Goal: Browse casually: Explore the website without a specific task or goal

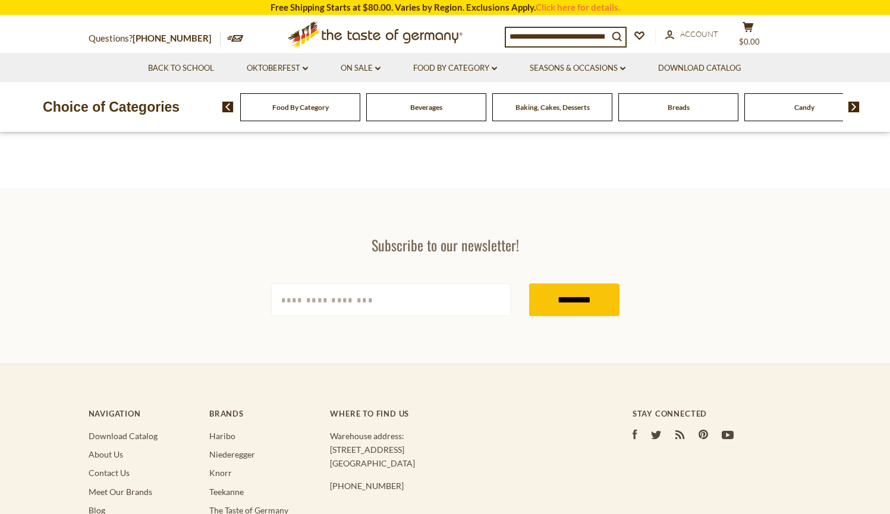
scroll to position [185, 0]
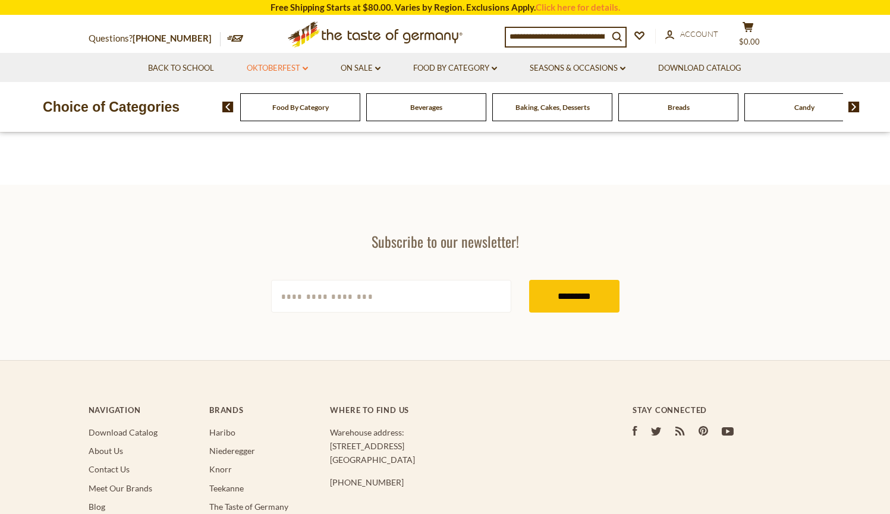
click at [300, 71] on link "Oktoberfest dropdown_arrow" at bounding box center [277, 68] width 61 height 13
click at [289, 61] on li "Oktoberfest dropdown_arrow All Oktoberfest Oktoberfest Foods Party Supplies" at bounding box center [277, 67] width 92 height 29
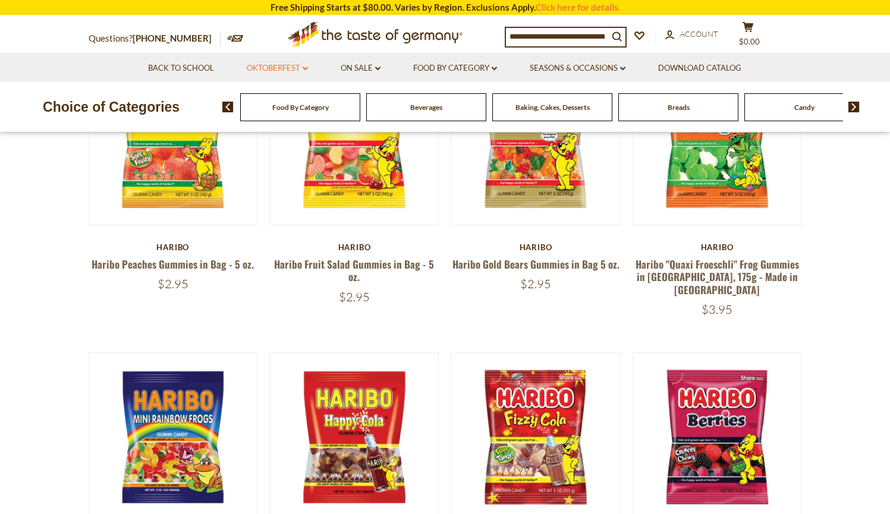
click at [285, 62] on link "Oktoberfest dropdown_arrow" at bounding box center [277, 68] width 61 height 13
click at [291, 121] on link "Oktoberfest Foods" at bounding box center [276, 119] width 73 height 11
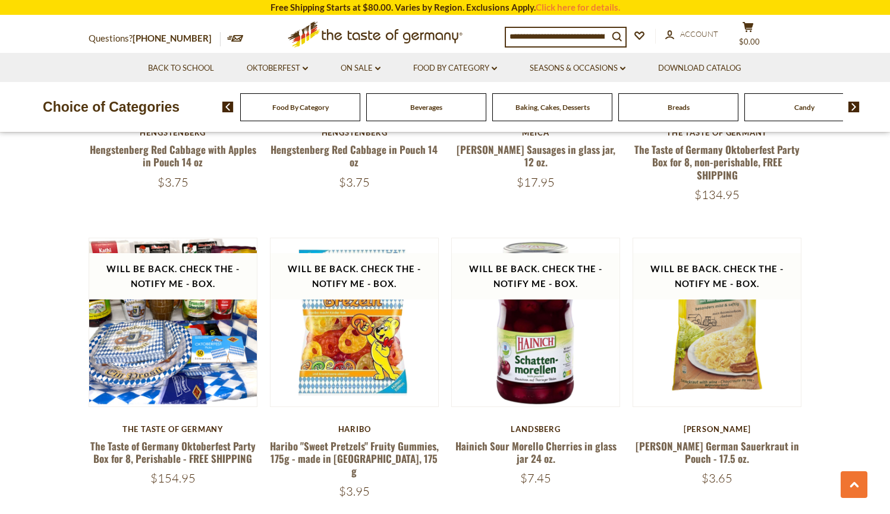
scroll to position [995, 0]
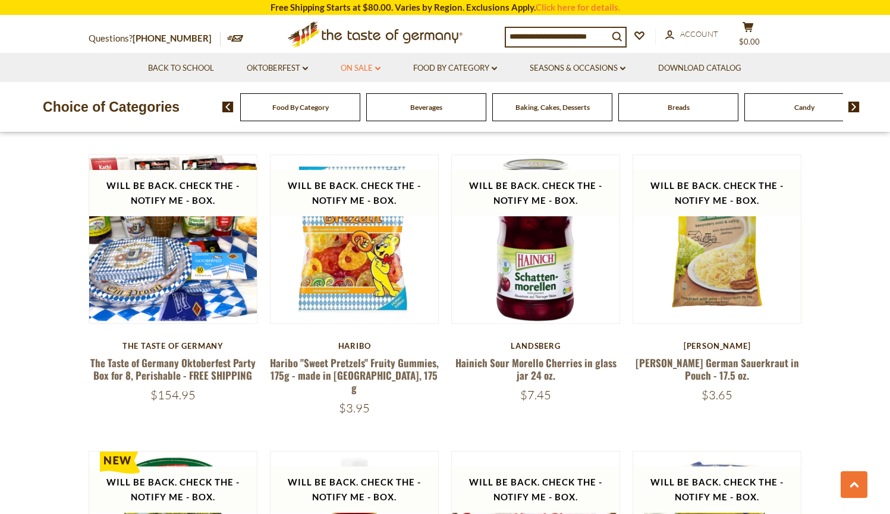
click at [380, 62] on link "On Sale dropdown_arrow" at bounding box center [361, 68] width 40 height 13
click at [448, 70] on link "Food By Category dropdown_arrow" at bounding box center [455, 68] width 84 height 13
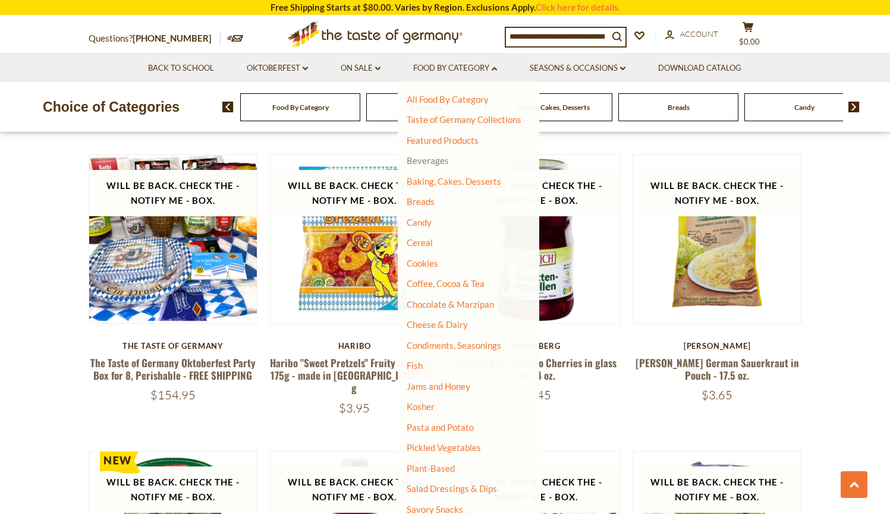
click at [448, 158] on link "Beverages" at bounding box center [428, 160] width 42 height 11
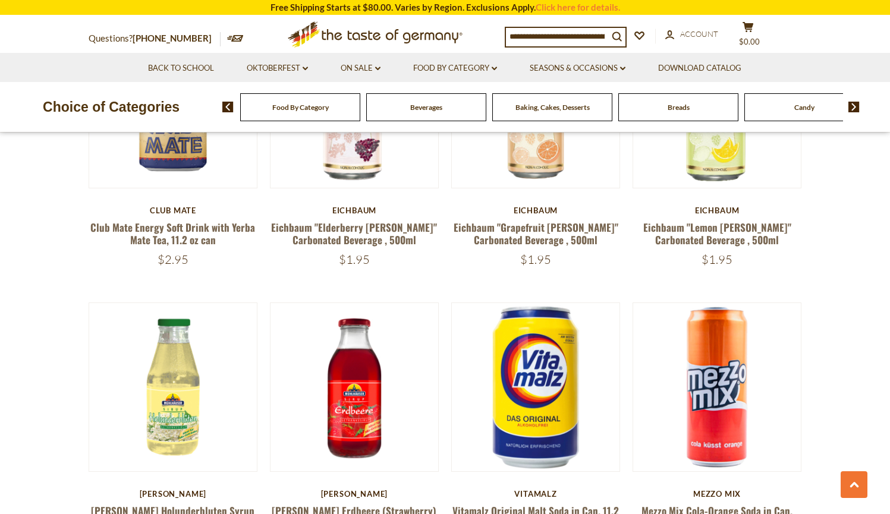
scroll to position [875, 0]
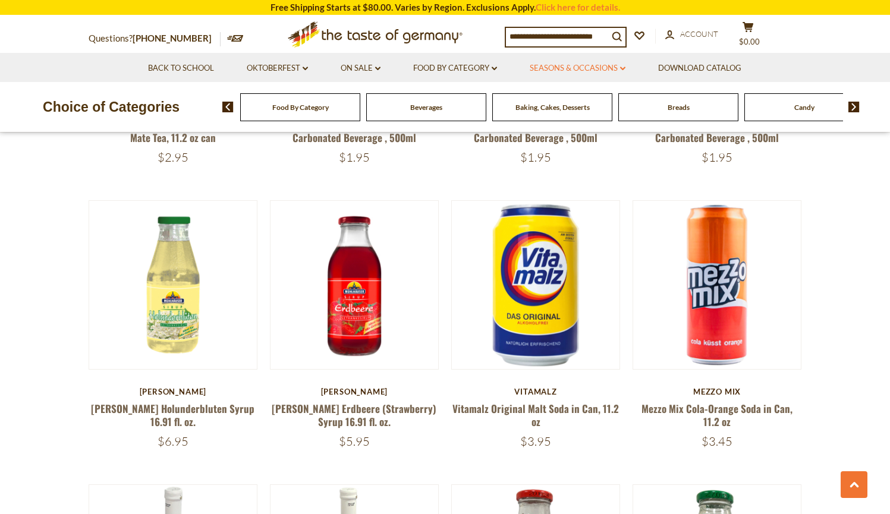
click at [542, 72] on link "Seasons & Occasions dropdown_arrow" at bounding box center [578, 68] width 96 height 13
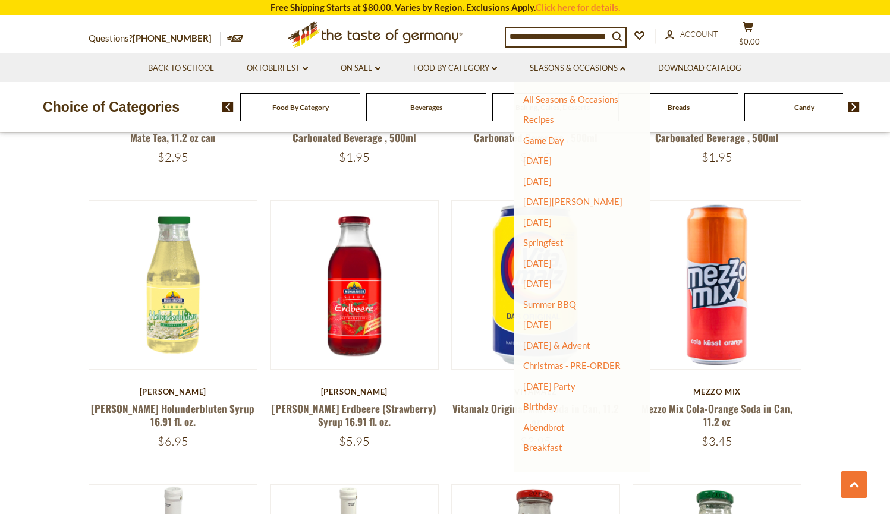
click at [484, 61] on li "Food By Category dropdown_arrow All Food By Category Taste of Germany Collectio…" at bounding box center [455, 67] width 115 height 29
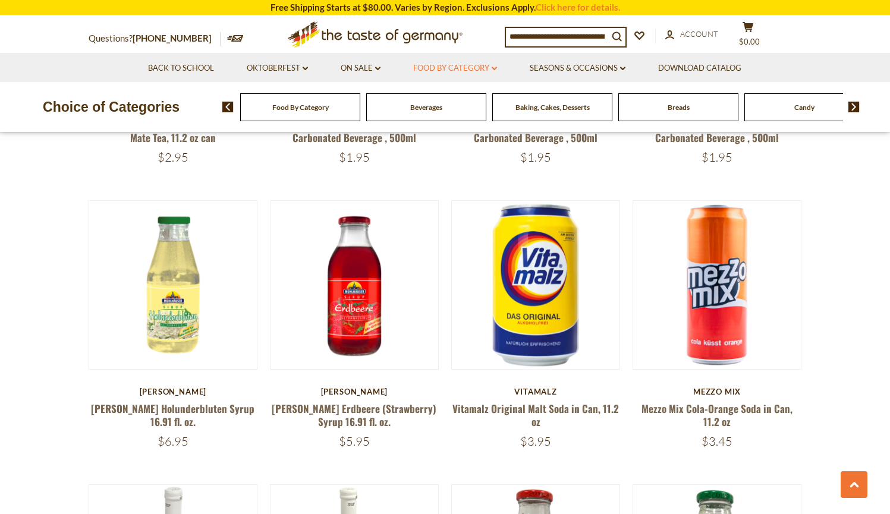
click at [484, 66] on link "Food By Category dropdown_arrow" at bounding box center [455, 68] width 84 height 13
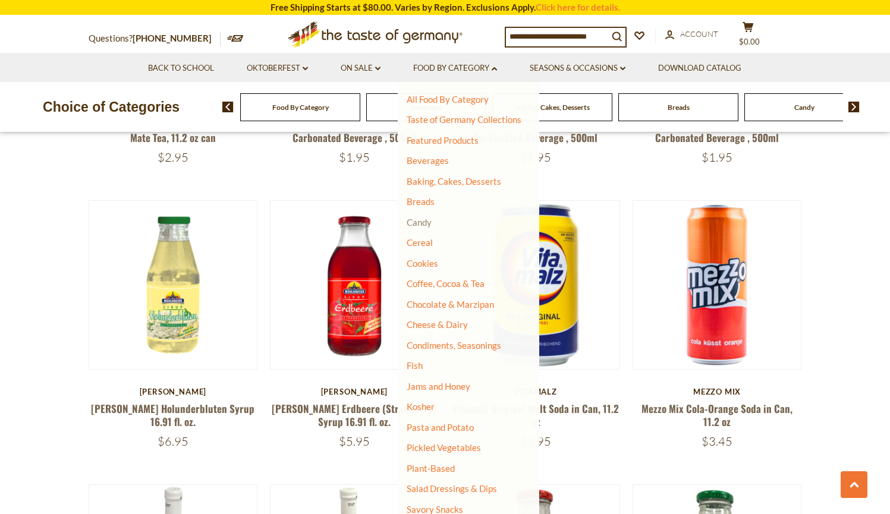
click at [430, 224] on link "Candy" at bounding box center [419, 222] width 25 height 11
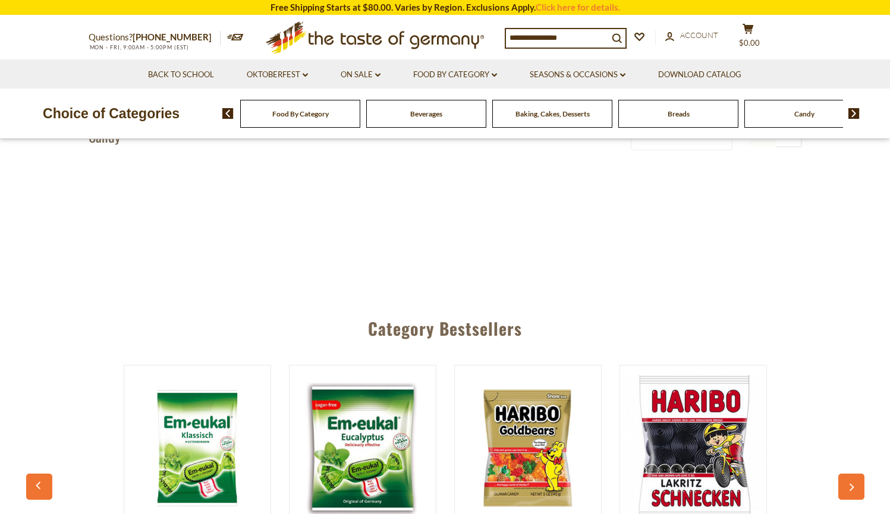
scroll to position [455, 0]
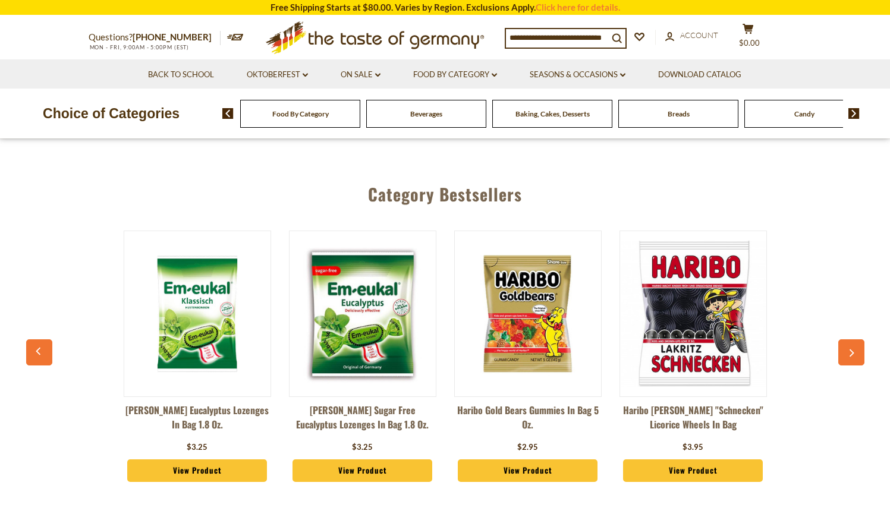
click at [483, 67] on li "Food By Category dropdown_arrow All Food By Category Taste of Germany Collectio…" at bounding box center [455, 73] width 115 height 29
click at [482, 70] on link "Food By Category dropdown_arrow" at bounding box center [455, 74] width 84 height 13
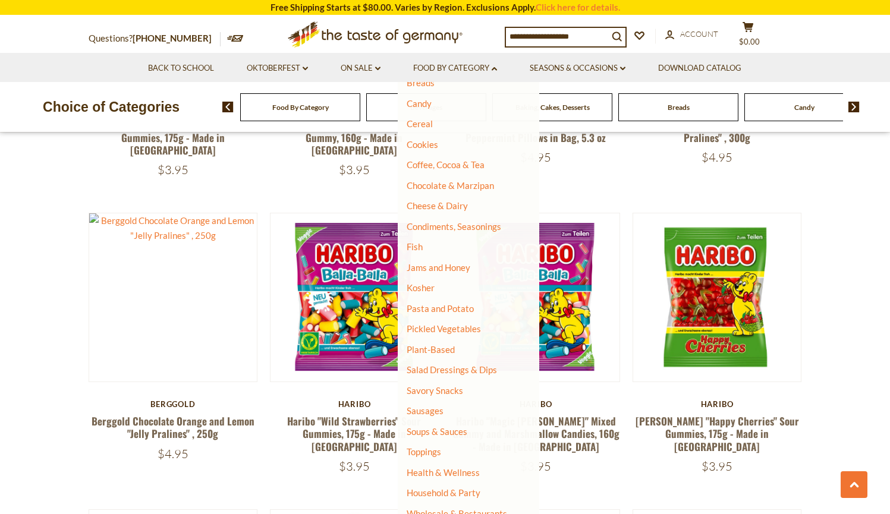
scroll to position [578, 0]
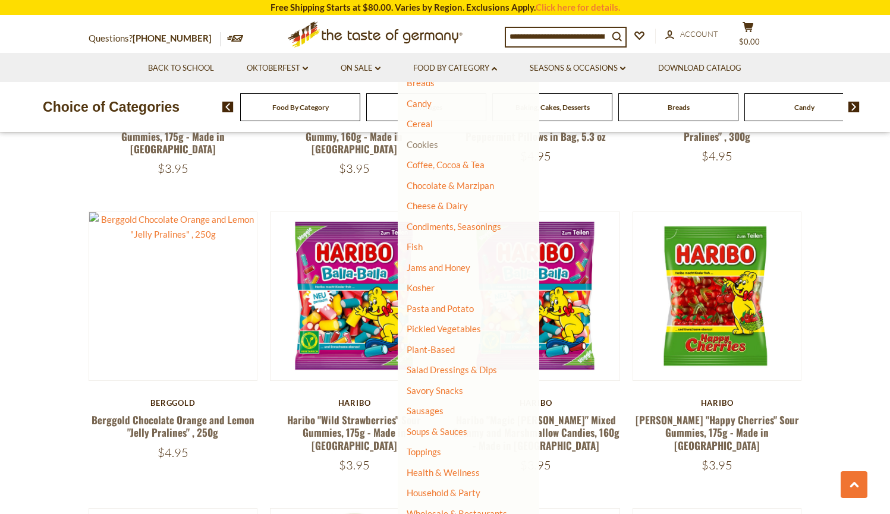
click at [420, 143] on link "Cookies" at bounding box center [423, 144] width 32 height 11
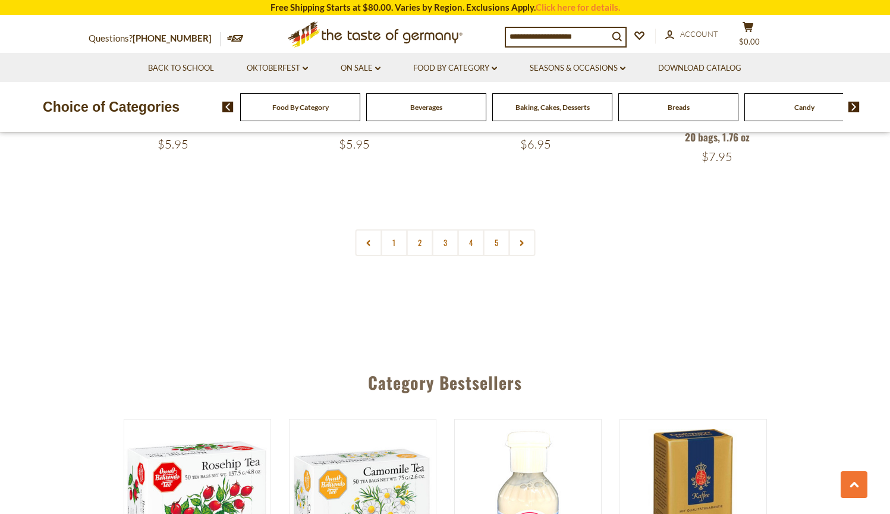
scroll to position [3032, 0]
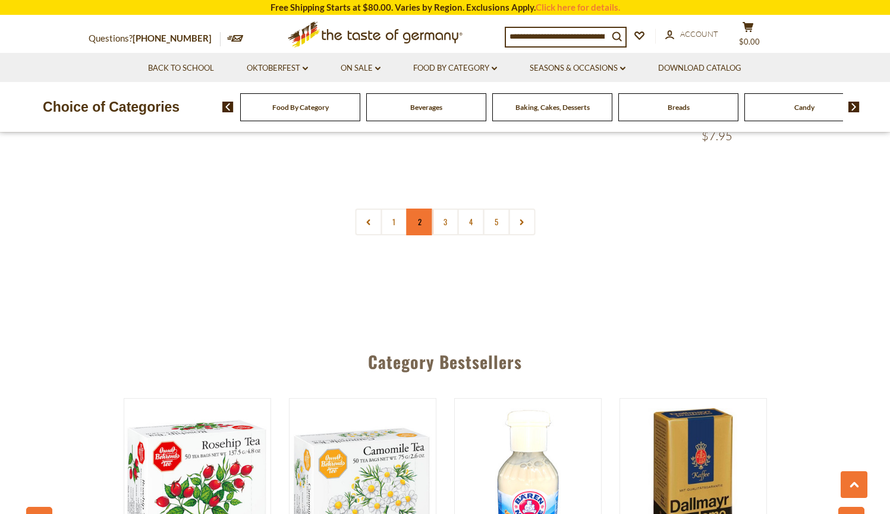
click at [415, 209] on link "2" at bounding box center [419, 222] width 27 height 27
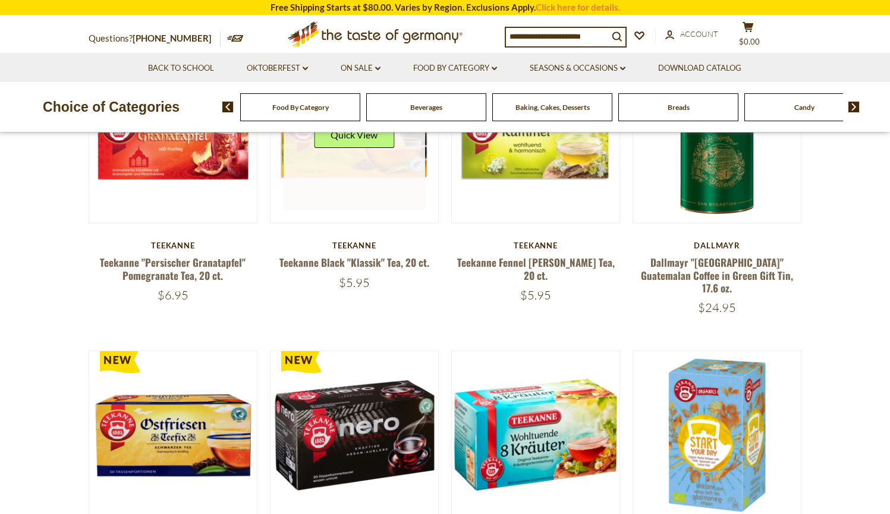
scroll to position [451, 1]
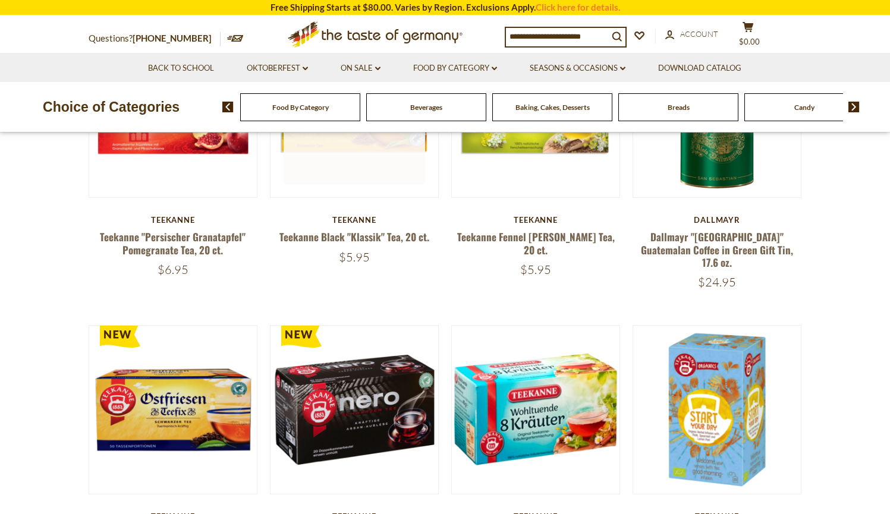
click at [389, 193] on article "Quick View Teekanne Teekanne Black "Klassik" Tea, 20 ct. $5.95" at bounding box center [354, 146] width 169 height 235
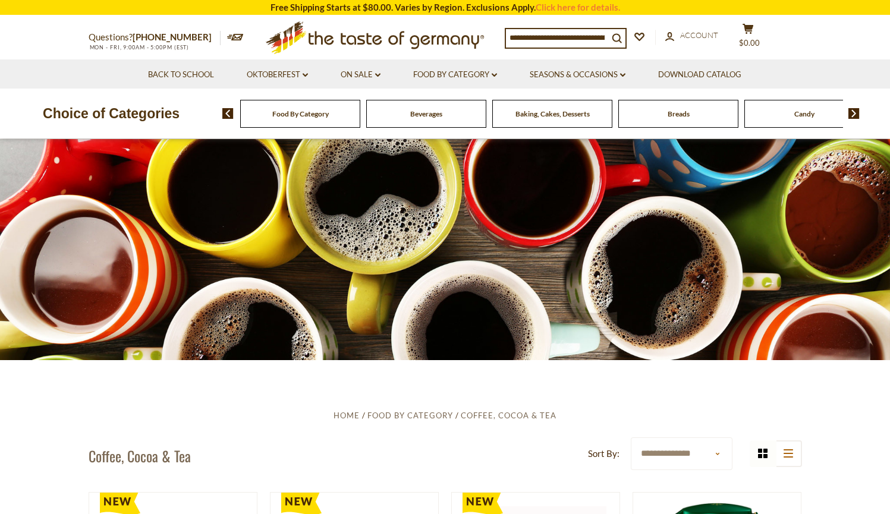
scroll to position [15, 0]
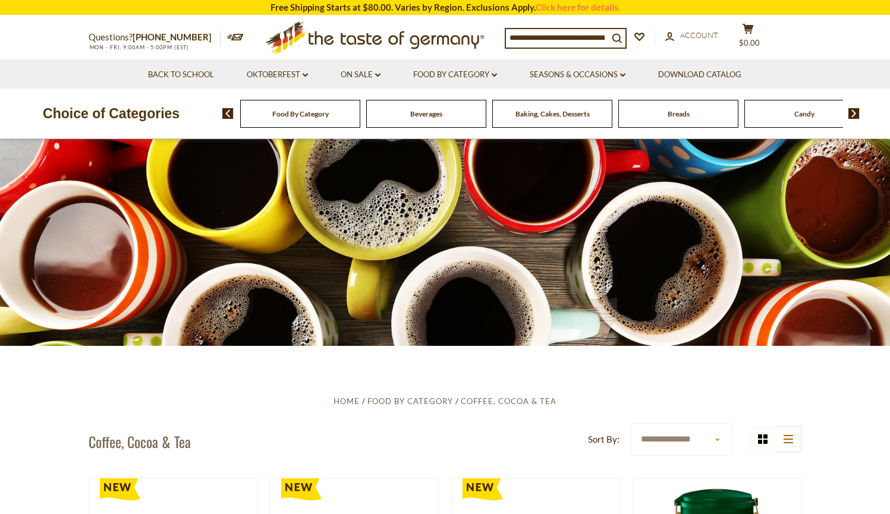
select select "**********"
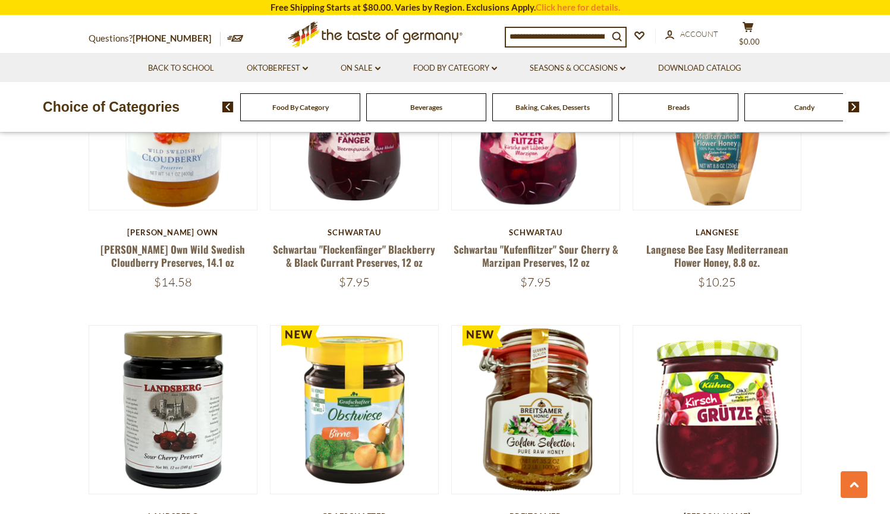
scroll to position [2331, 0]
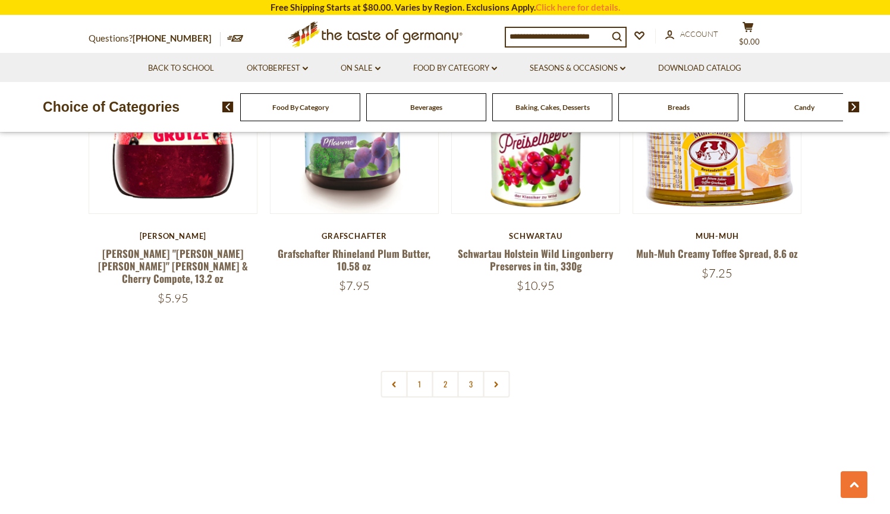
scroll to position [2905, 0]
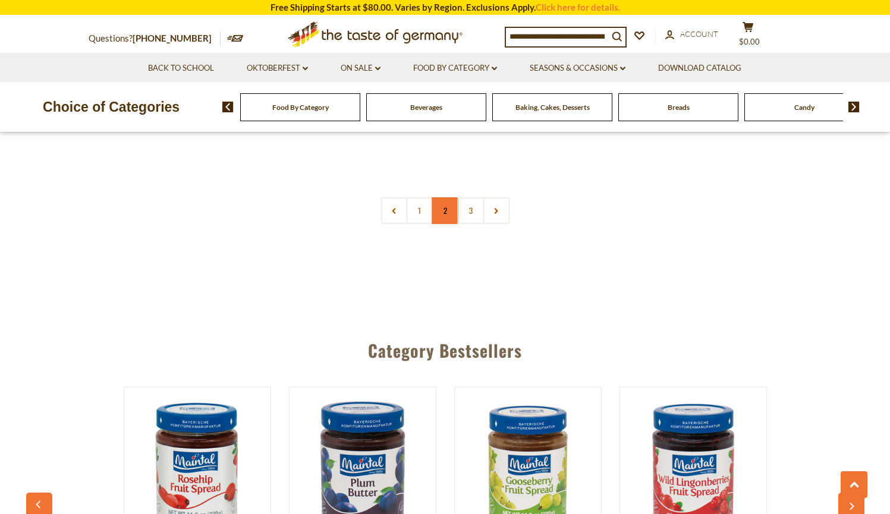
click at [440, 197] on link "2" at bounding box center [445, 210] width 27 height 27
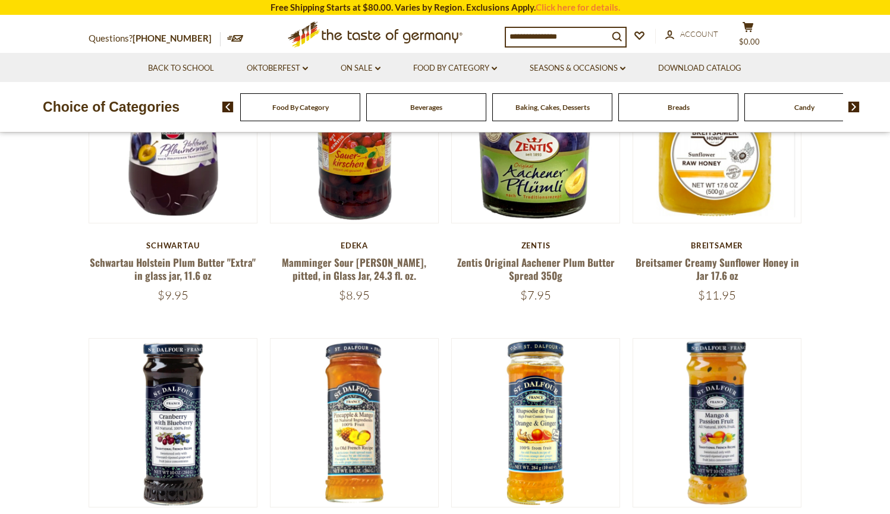
scroll to position [328, 0]
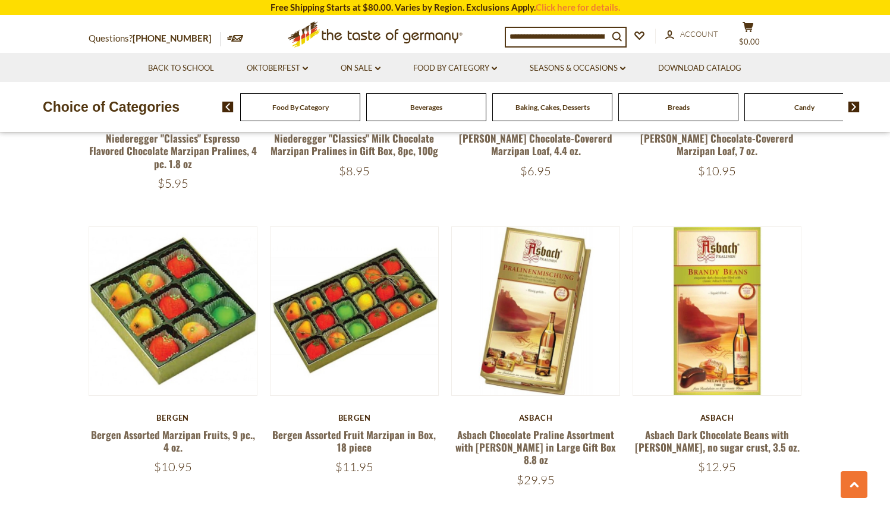
scroll to position [2804, 0]
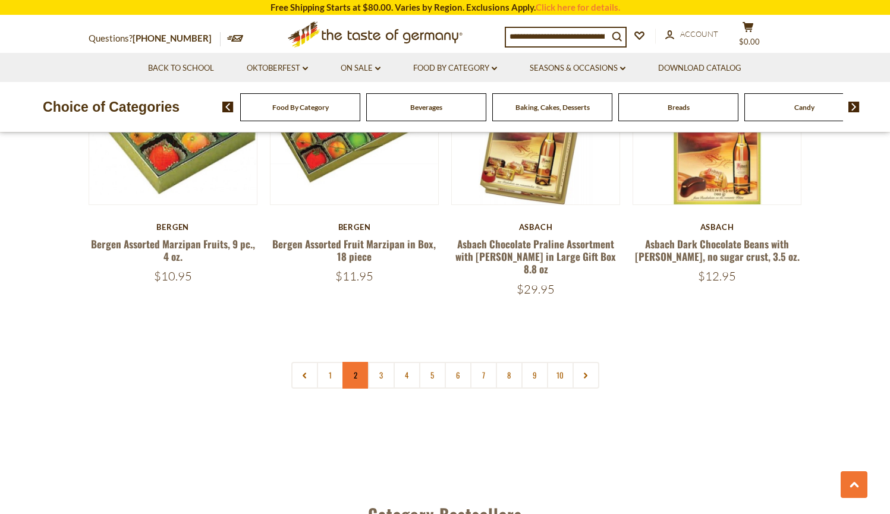
click at [355, 362] on link "2" at bounding box center [355, 375] width 27 height 27
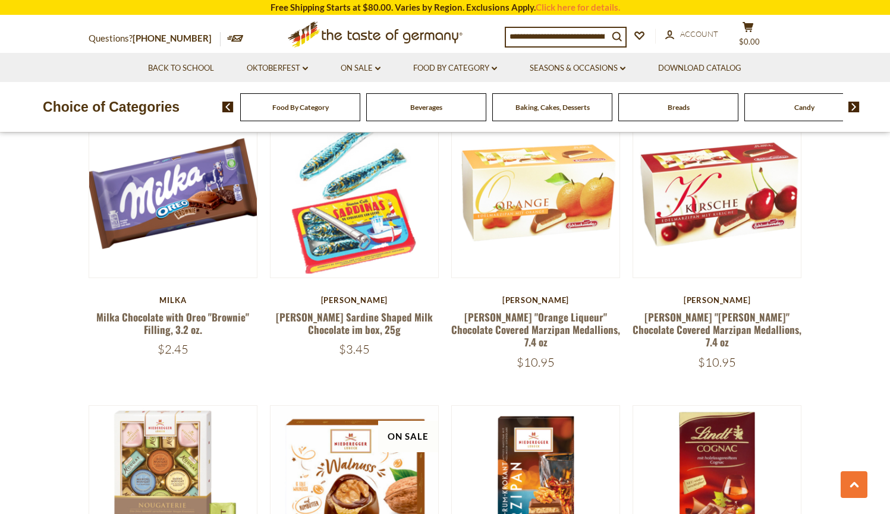
scroll to position [1546, 0]
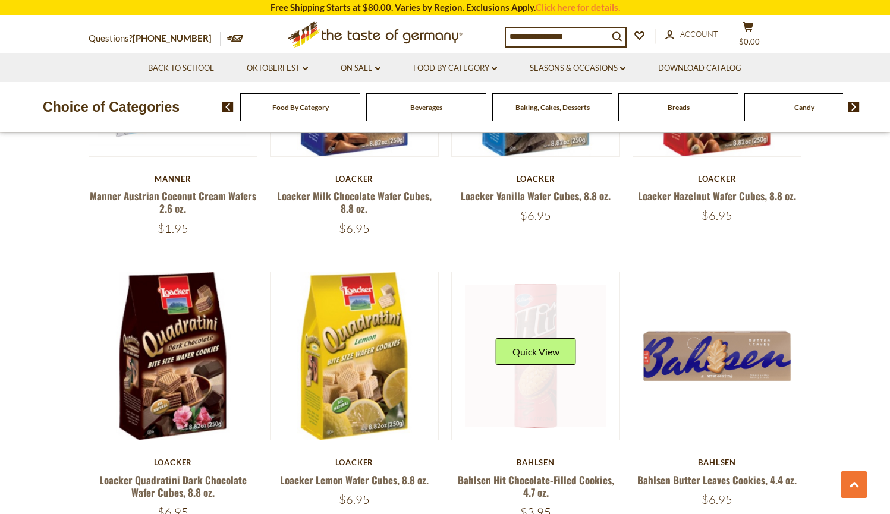
scroll to position [1994, 0]
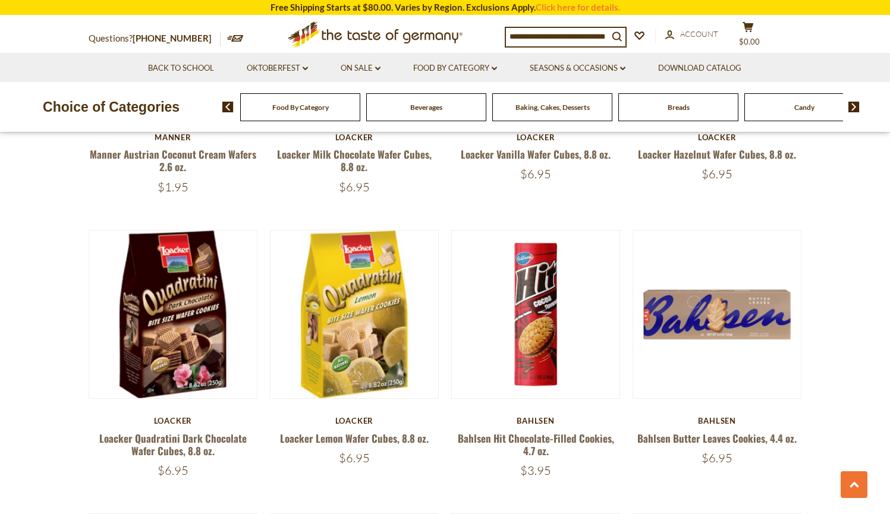
click at [461, 80] on li "Food By Category dropdown_arrow All Food By Category Taste of Germany Collectio…" at bounding box center [455, 67] width 115 height 29
click at [465, 68] on link "Food By Category dropdown_arrow" at bounding box center [455, 68] width 84 height 13
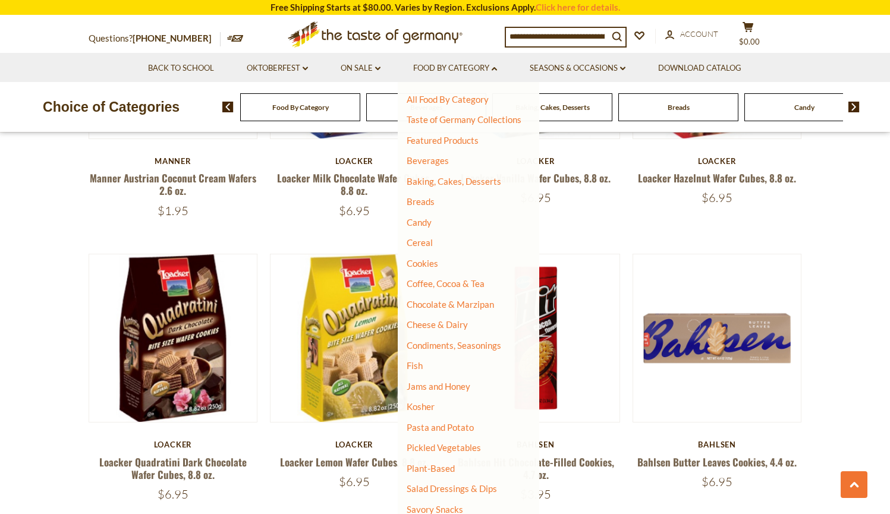
scroll to position [1969, 0]
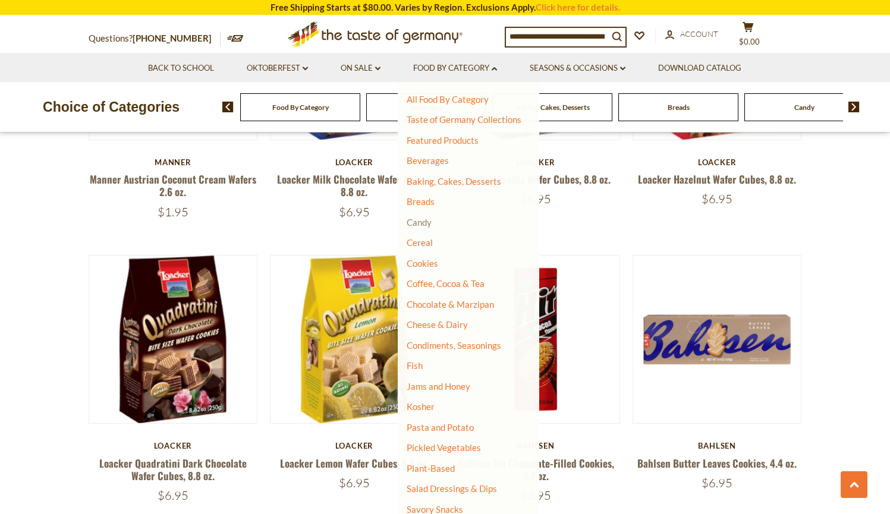
click at [430, 218] on link "Candy" at bounding box center [419, 222] width 25 height 11
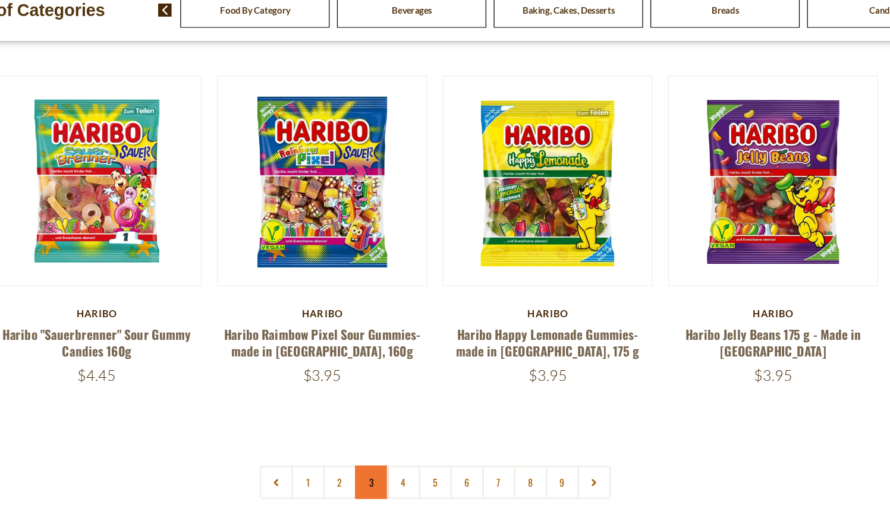
scroll to position [2708, 0]
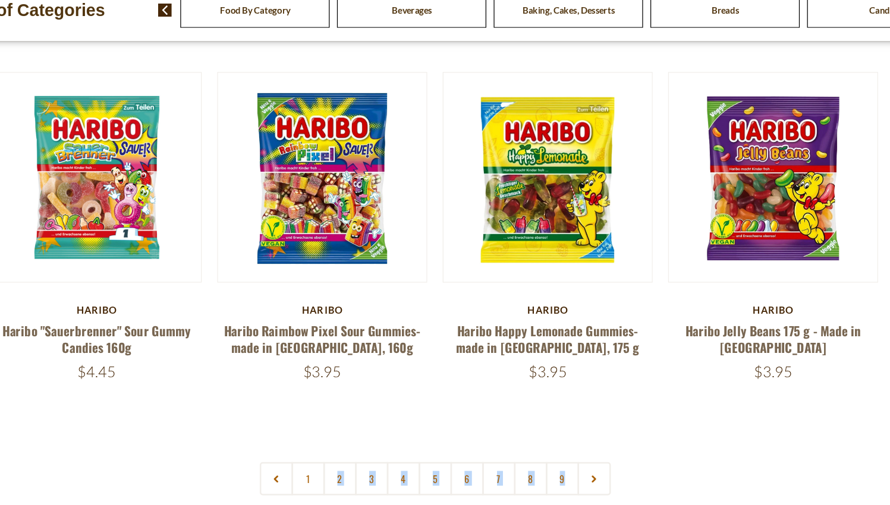
drag, startPoint x: 251, startPoint y: 345, endPoint x: 294, endPoint y: 355, distance: 44.0
click at [355, 471] on link "2" at bounding box center [368, 484] width 27 height 27
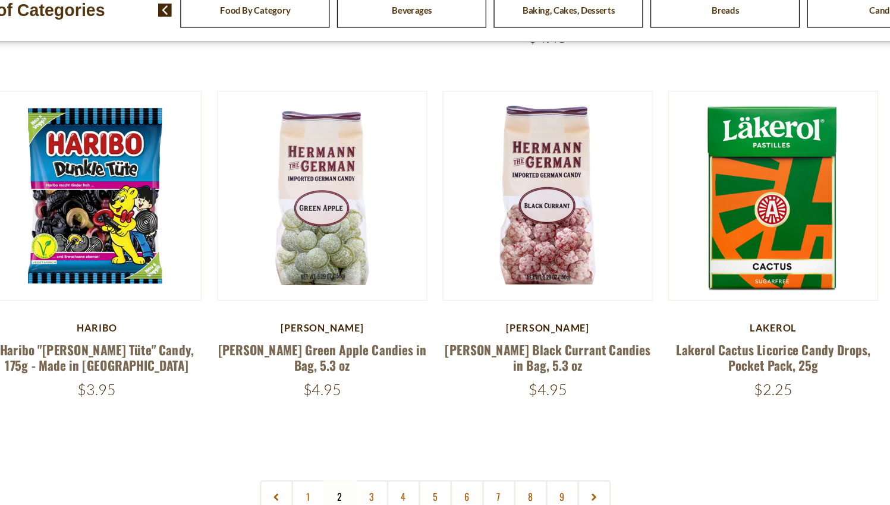
scroll to position [2671, 0]
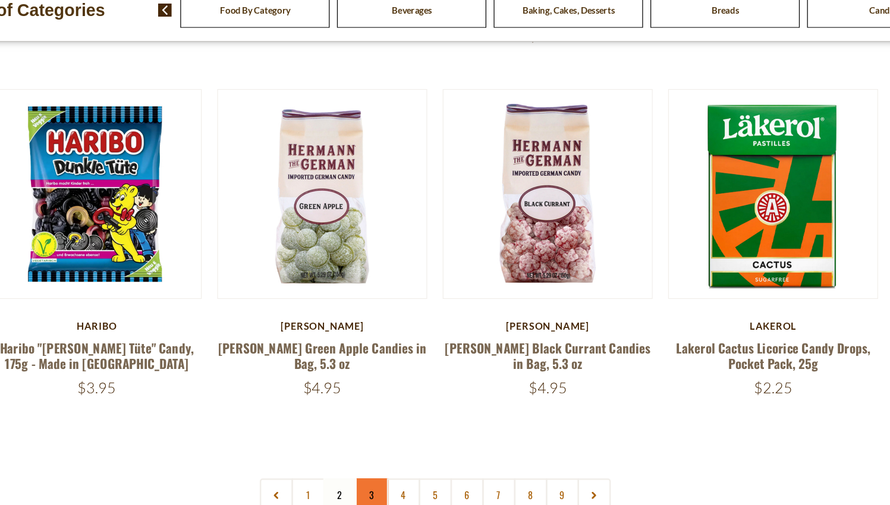
click at [380, 484] on link "3" at bounding box center [393, 497] width 27 height 27
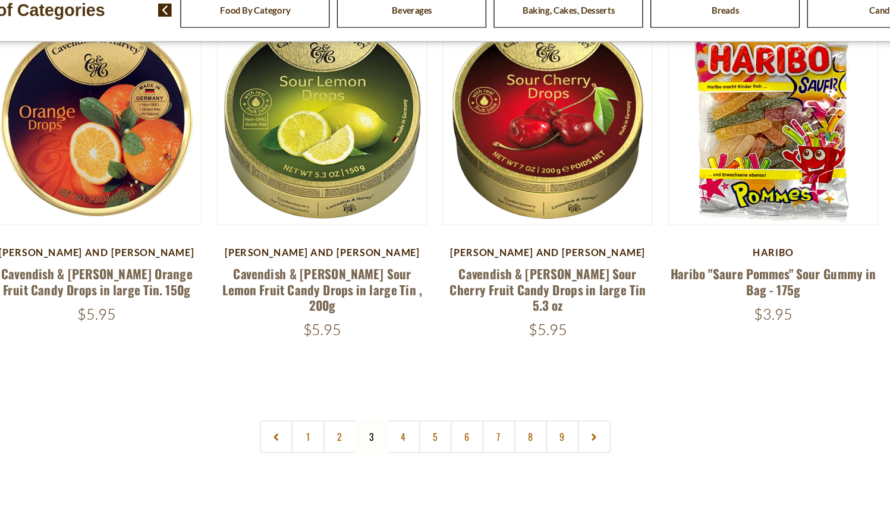
scroll to position [2888, 0]
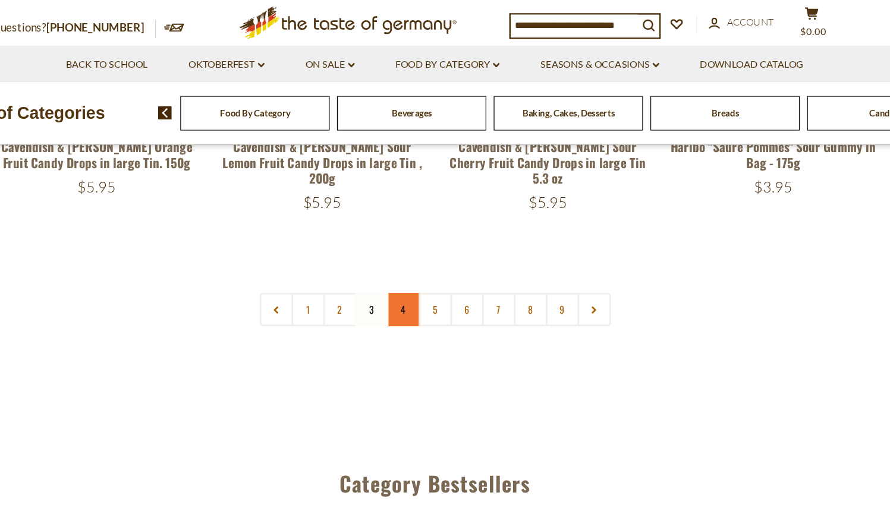
click at [406, 252] on link "4" at bounding box center [419, 265] width 27 height 27
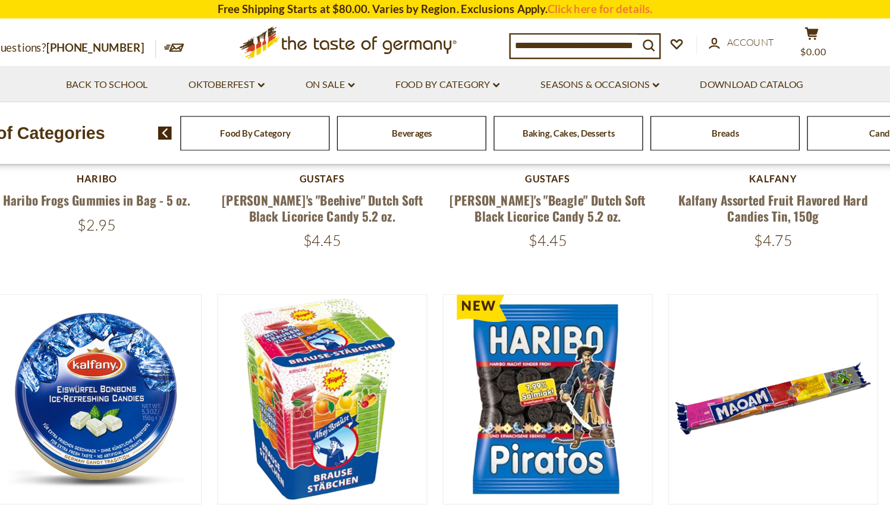
scroll to position [436, 0]
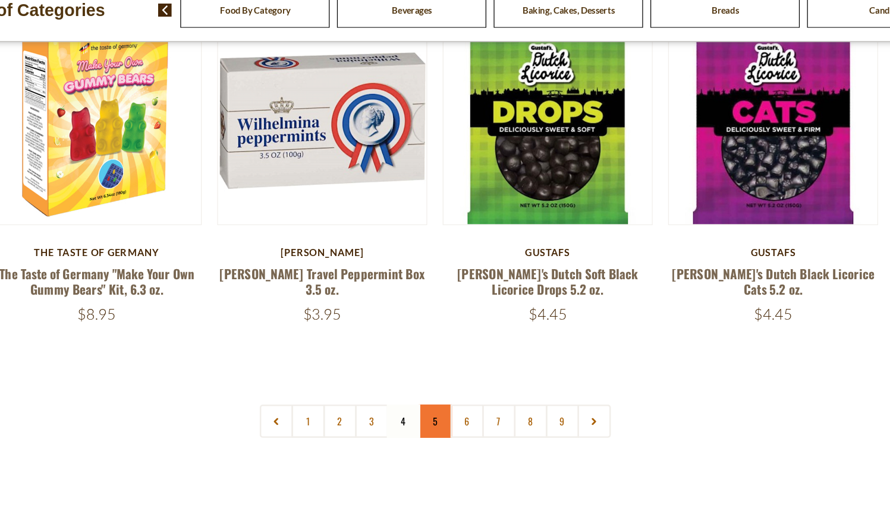
click at [432, 424] on link "5" at bounding box center [445, 437] width 27 height 27
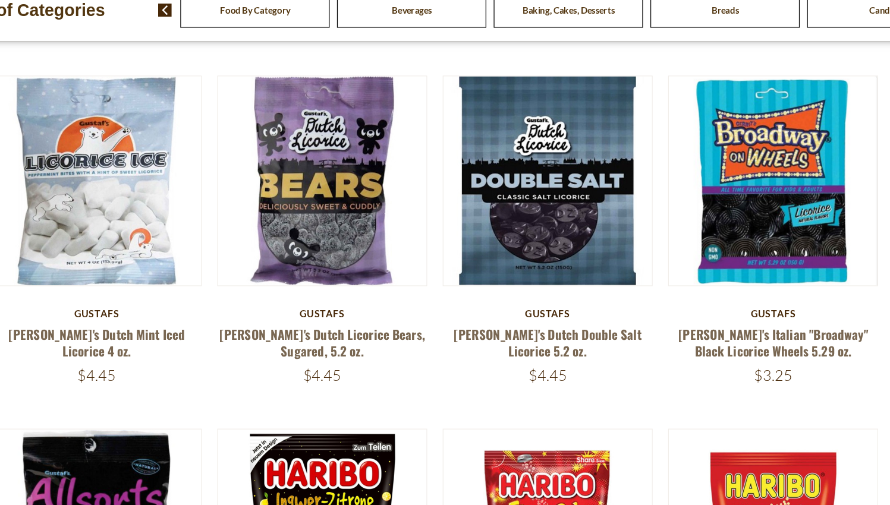
scroll to position [2549, 0]
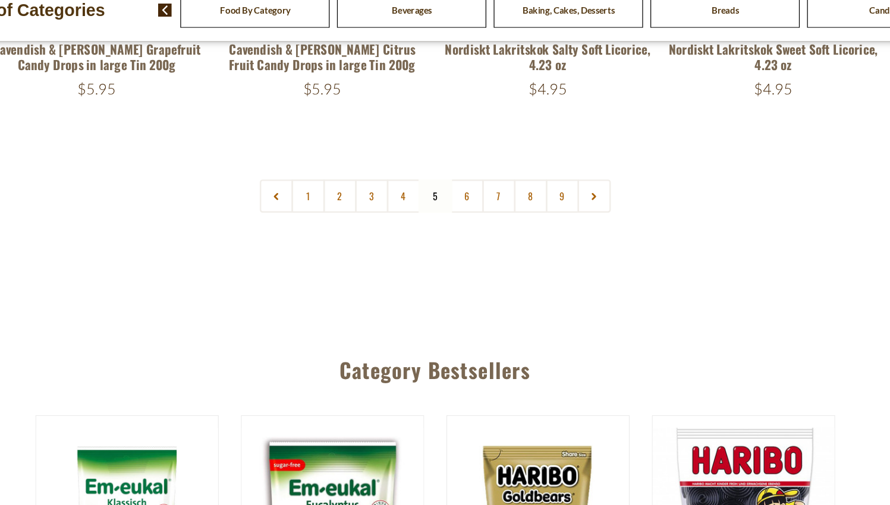
scroll to position [2932, 0]
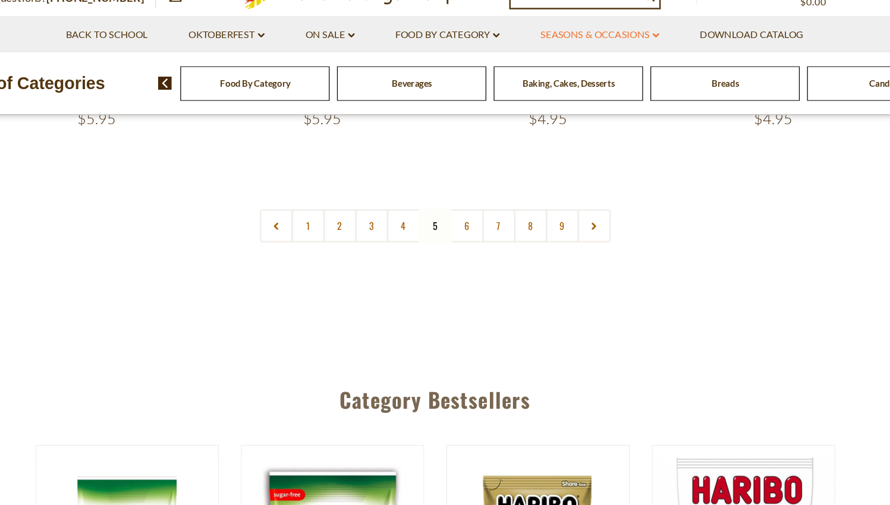
click at [530, 62] on link "Seasons & Occasions dropdown_arrow" at bounding box center [578, 68] width 96 height 13
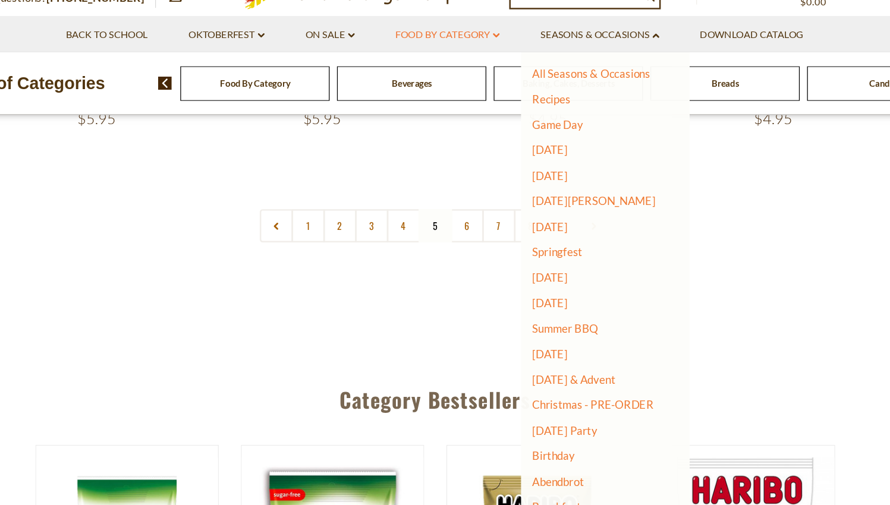
click at [413, 62] on link "Food By Category dropdown_arrow" at bounding box center [455, 68] width 84 height 13
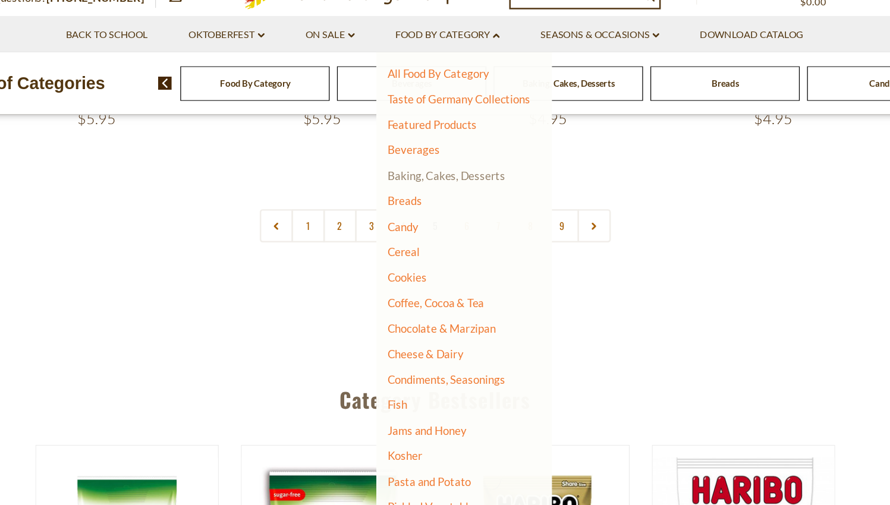
scroll to position [0, 0]
click at [407, 114] on link "Taste of Germany Collections" at bounding box center [464, 119] width 115 height 11
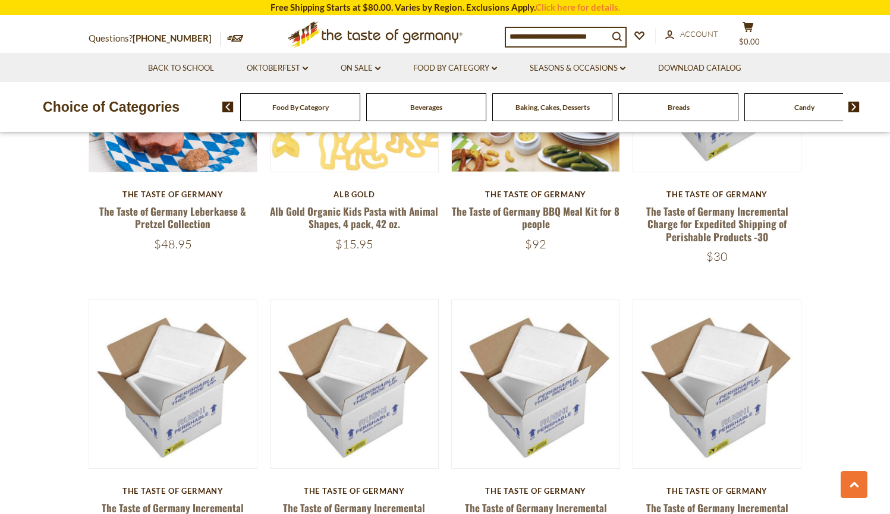
scroll to position [846, 0]
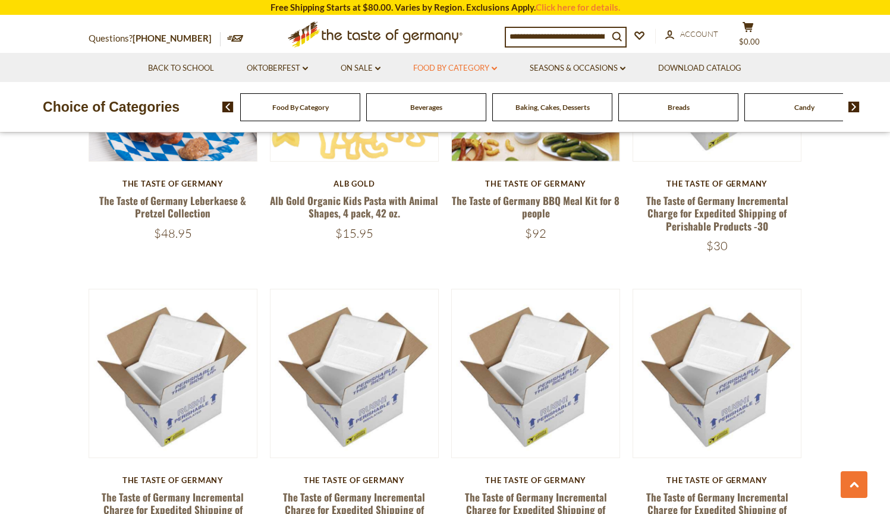
click at [433, 65] on link "Food By Category dropdown_arrow" at bounding box center [455, 68] width 84 height 13
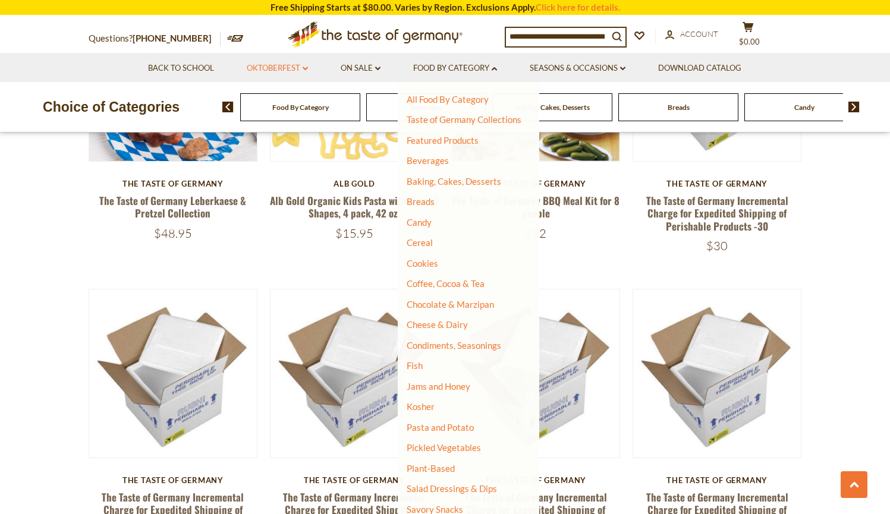
click at [288, 73] on link "Oktoberfest dropdown_arrow" at bounding box center [277, 68] width 61 height 13
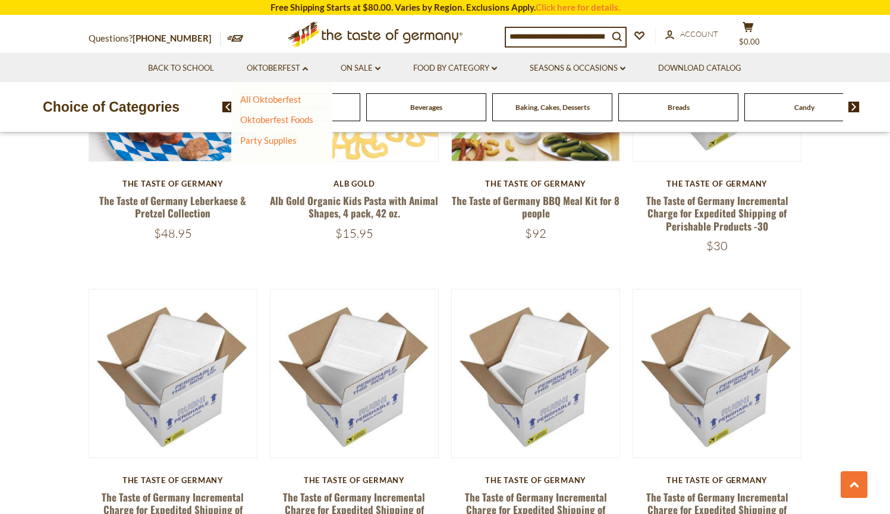
click at [366, 75] on li "On Sale dropdown_arrow All On Sale Best By Deals" at bounding box center [360, 67] width 71 height 29
click at [358, 69] on link "On Sale dropdown_arrow" at bounding box center [361, 68] width 40 height 13
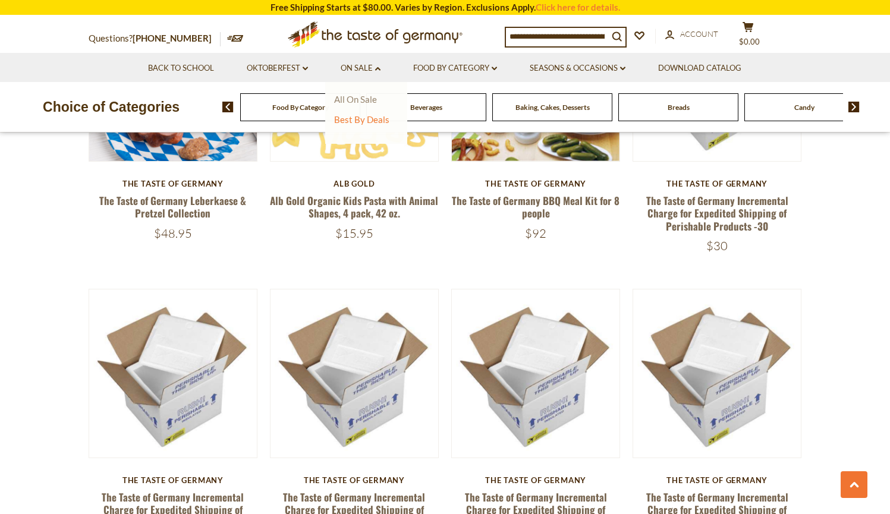
click at [369, 97] on link "All On Sale" at bounding box center [355, 99] width 43 height 11
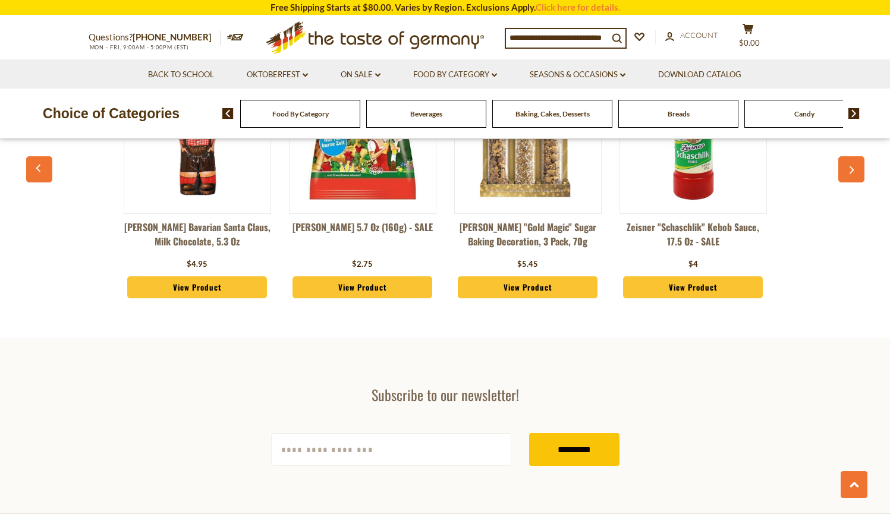
scroll to position [287, 0]
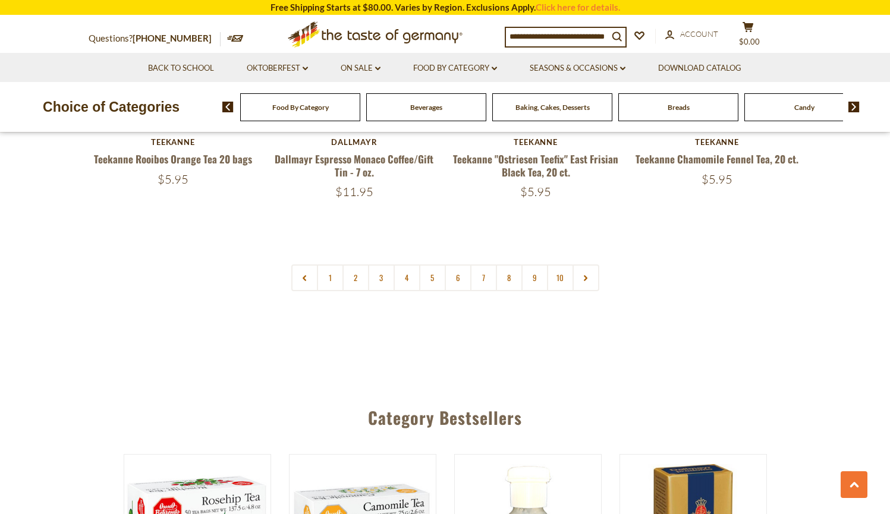
scroll to position [2628, 0]
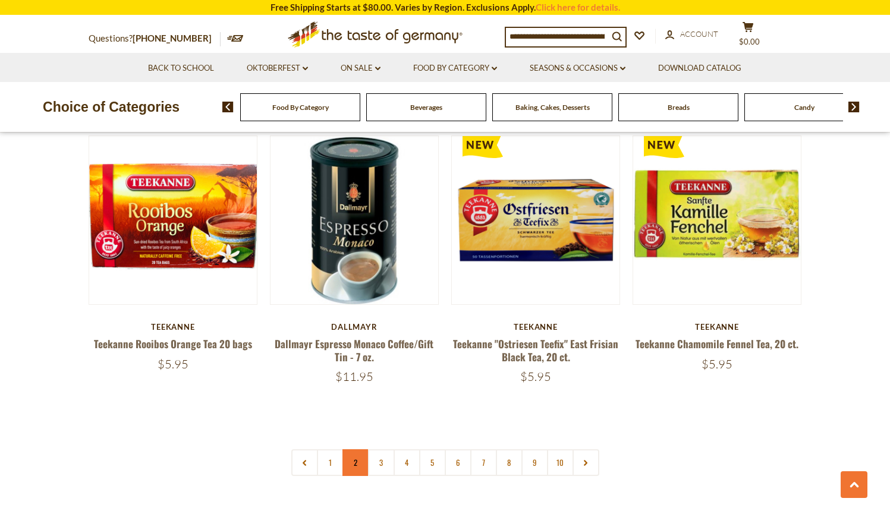
click at [356, 461] on link "2" at bounding box center [355, 462] width 27 height 27
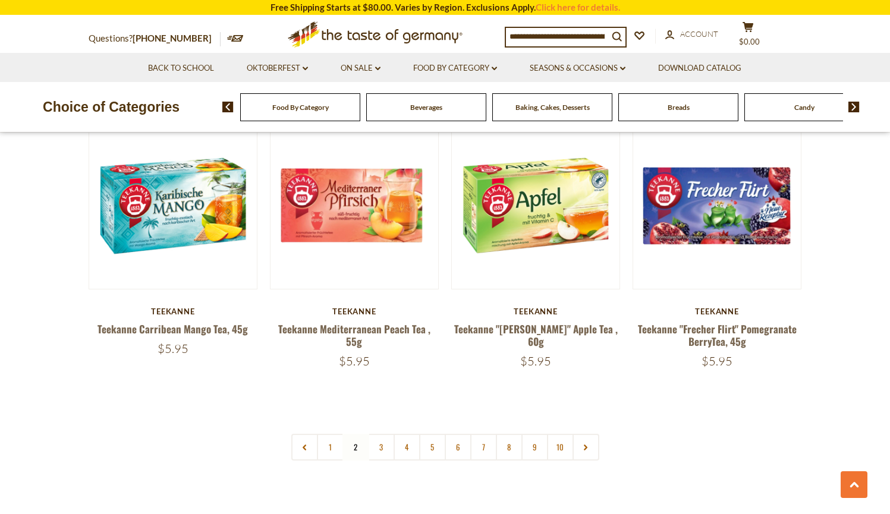
scroll to position [2691, 0]
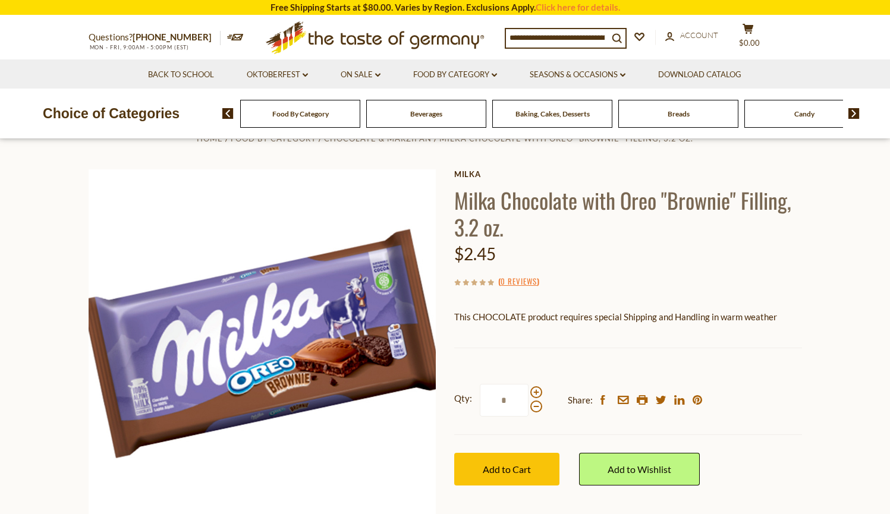
scroll to position [39, 0]
